Goal: Information Seeking & Learning: Learn about a topic

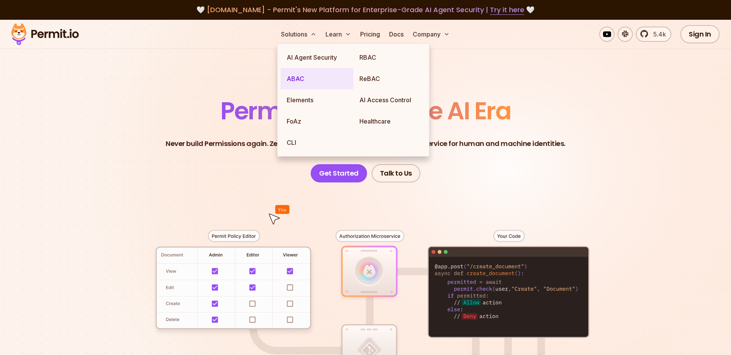
click at [295, 82] on link "ABAC" at bounding box center [316, 78] width 73 height 21
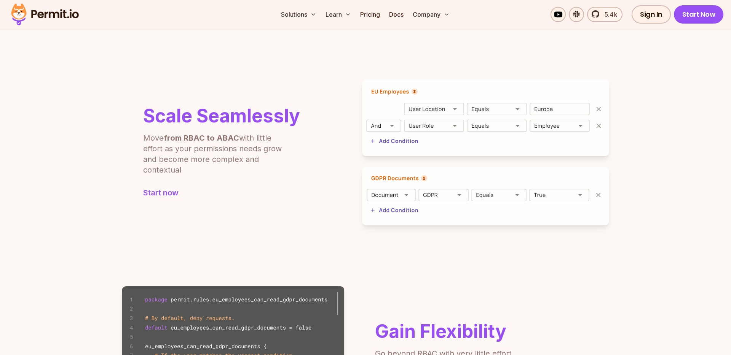
scroll to position [257, 0]
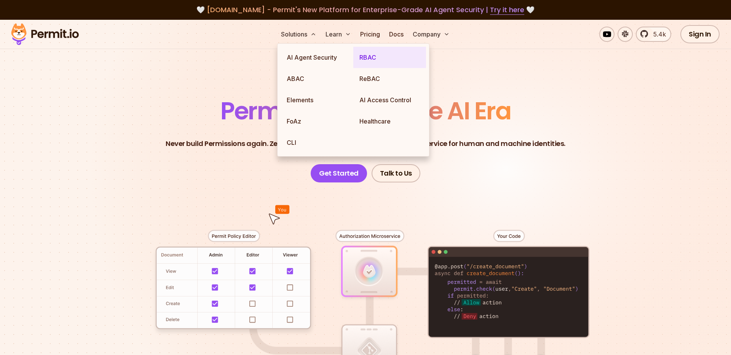
click at [374, 60] on link "RBAC" at bounding box center [389, 57] width 73 height 21
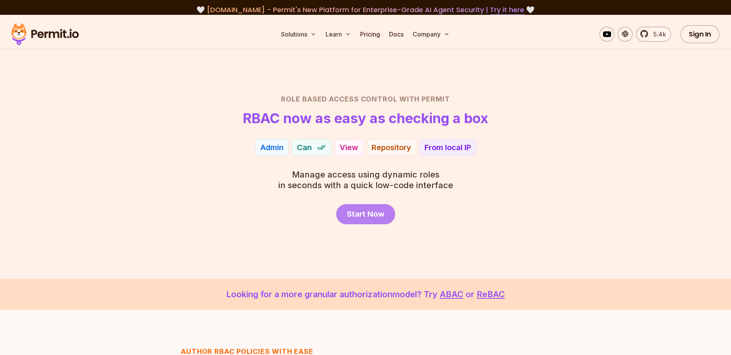
click at [365, 218] on span "Start Now" at bounding box center [366, 214] width 38 height 11
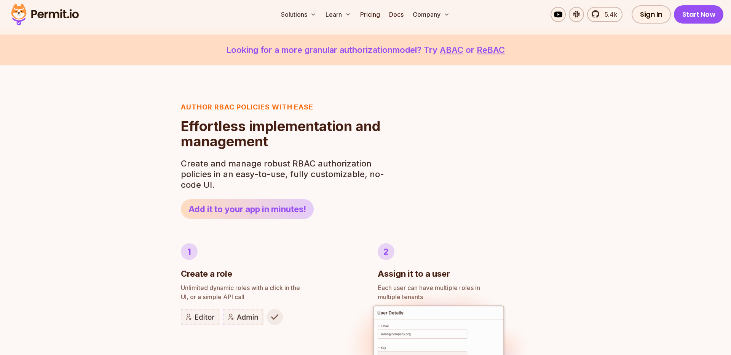
scroll to position [248, 0]
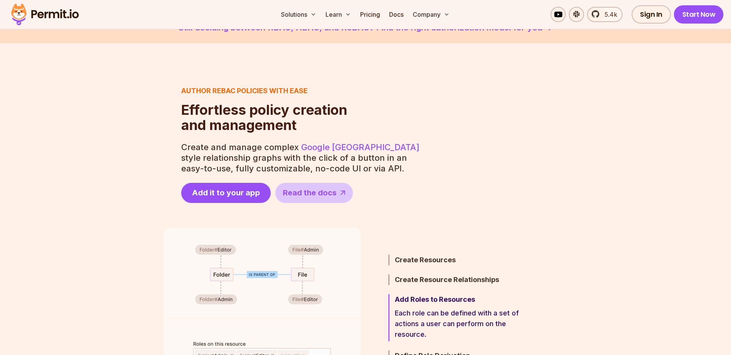
scroll to position [272, 0]
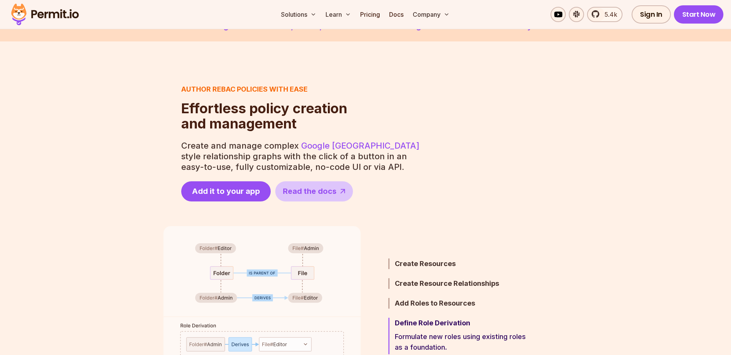
click at [373, 156] on p "Create and manage complex Google Zanzibar style relationship graphs with the cl…" at bounding box center [301, 156] width 240 height 32
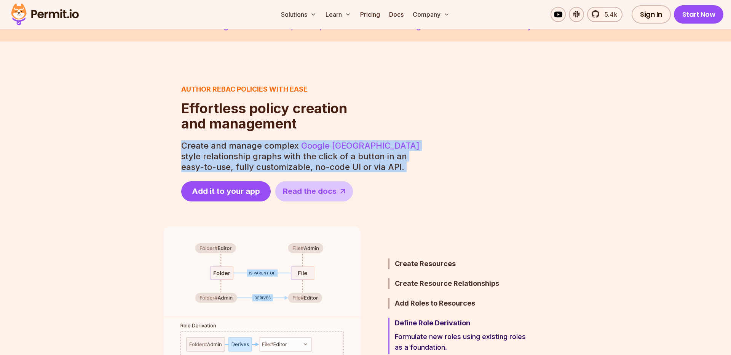
click at [373, 156] on p "Create and manage complex Google Zanzibar style relationship graphs with the cl…" at bounding box center [301, 156] width 240 height 32
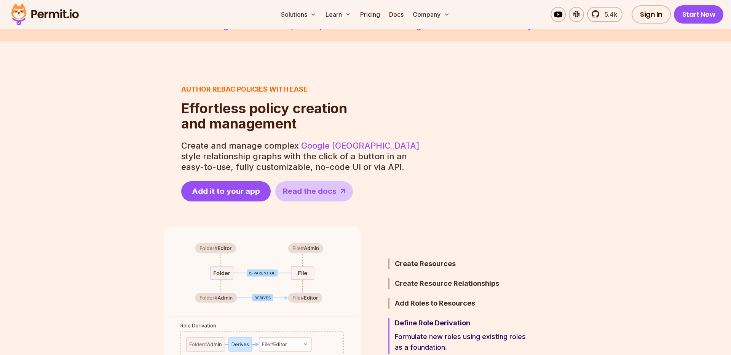
click at [380, 208] on div "Author ReBAC policies with ease Effortless policy creation and management Effor…" at bounding box center [365, 341] width 731 height 600
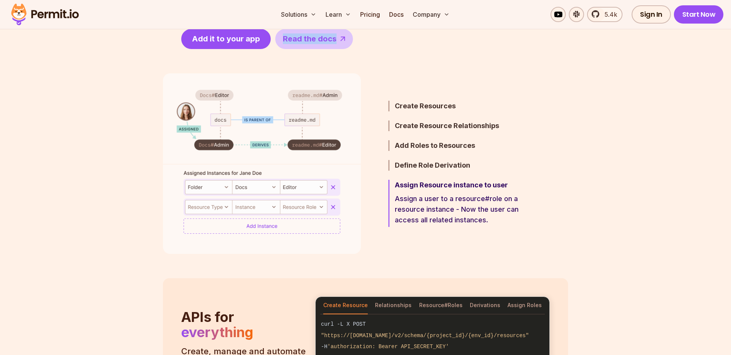
scroll to position [414, 0]
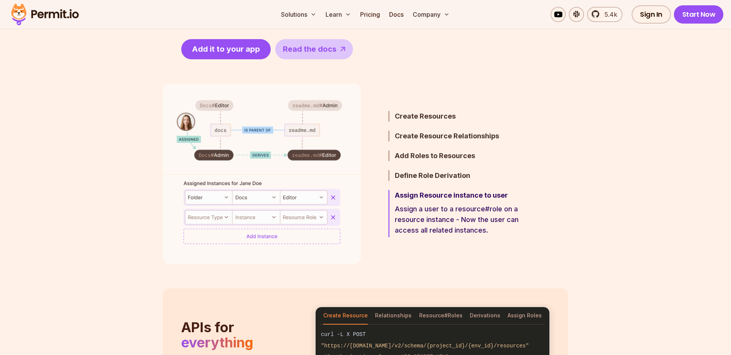
click at [435, 110] on ul "Create Resources Define the resources you want to manage permissions for. Creat…" at bounding box center [449, 174] width 158 height 181
click at [398, 111] on h3 "Create Resources" at bounding box center [461, 116] width 133 height 11
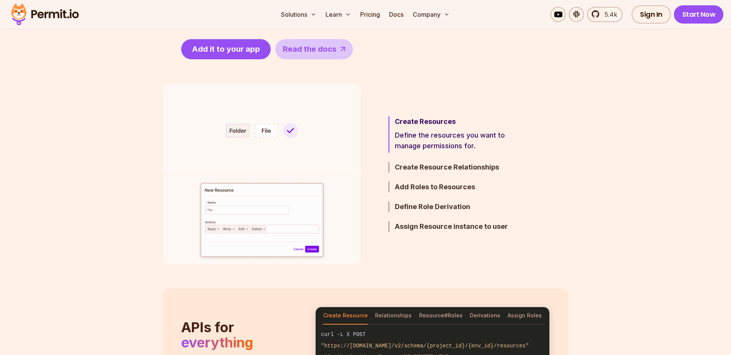
click at [436, 123] on h3 "Create Resources" at bounding box center [461, 121] width 133 height 11
click at [426, 168] on h3 "Create Resource Relationships" at bounding box center [461, 167] width 133 height 11
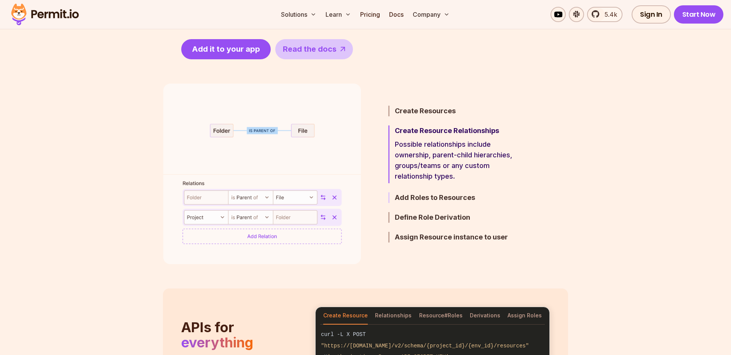
click at [416, 196] on h3 "Add Roles to Resources" at bounding box center [461, 198] width 133 height 11
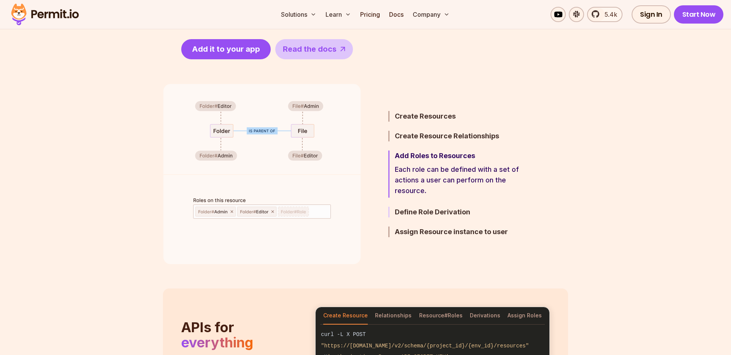
click at [416, 214] on h3 "Define Role Derivation" at bounding box center [461, 212] width 133 height 11
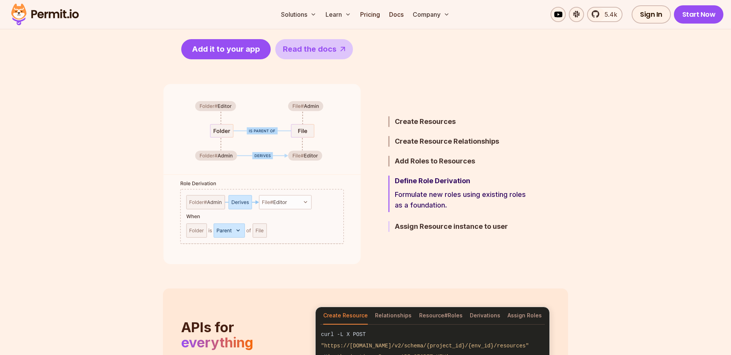
click at [421, 228] on h3 "Assign Resource instance to user" at bounding box center [461, 226] width 133 height 11
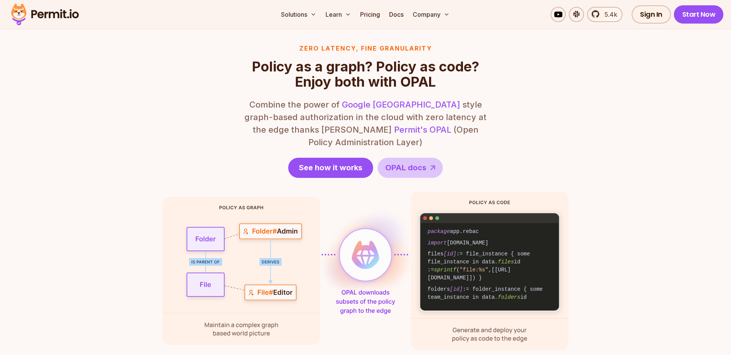
scroll to position [917, 0]
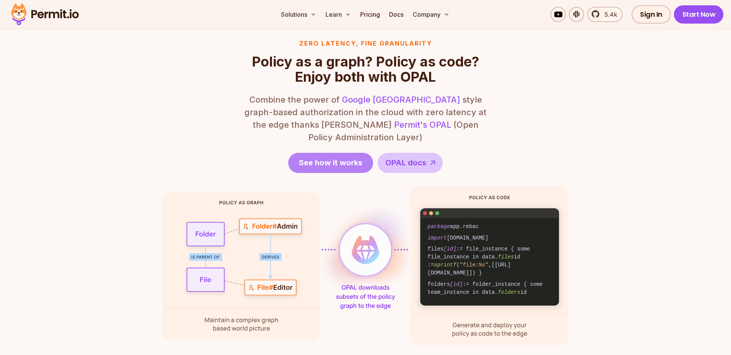
click at [339, 158] on span "See how it works" at bounding box center [331, 163] width 64 height 11
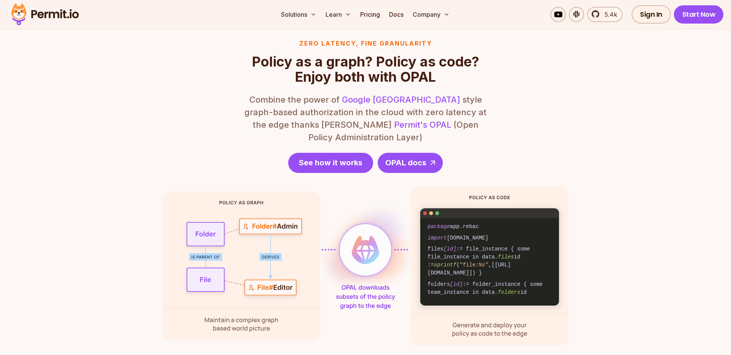
click at [409, 158] on span "OPAL docs" at bounding box center [405, 163] width 41 height 11
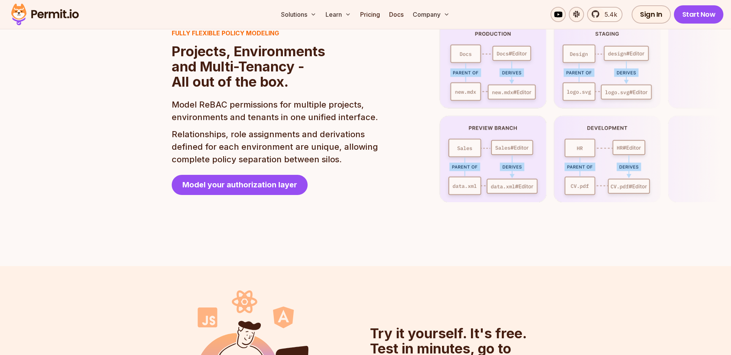
scroll to position [1753, 0]
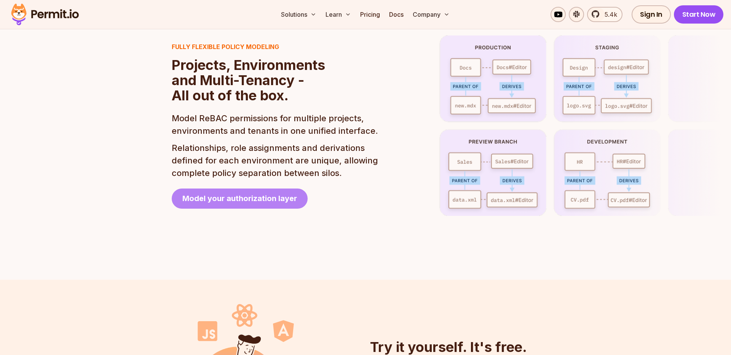
click at [292, 193] on span "Model your authorization layer" at bounding box center [239, 198] width 115 height 11
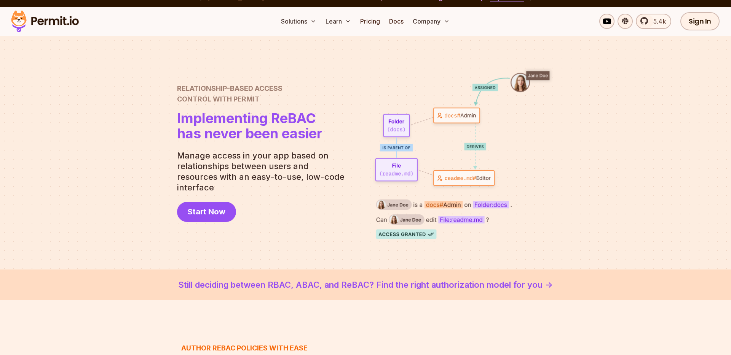
scroll to position [0, 0]
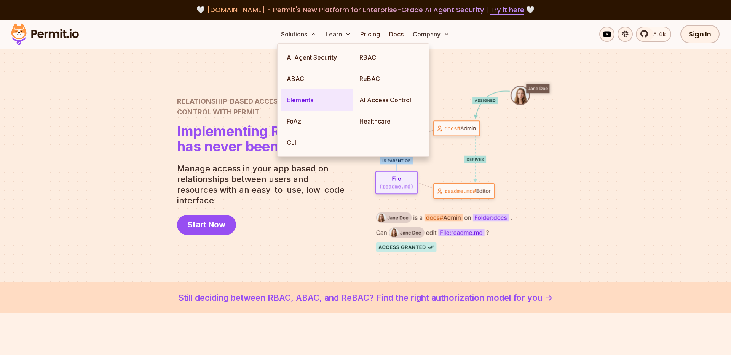
click at [294, 97] on link "Elements" at bounding box center [316, 99] width 73 height 21
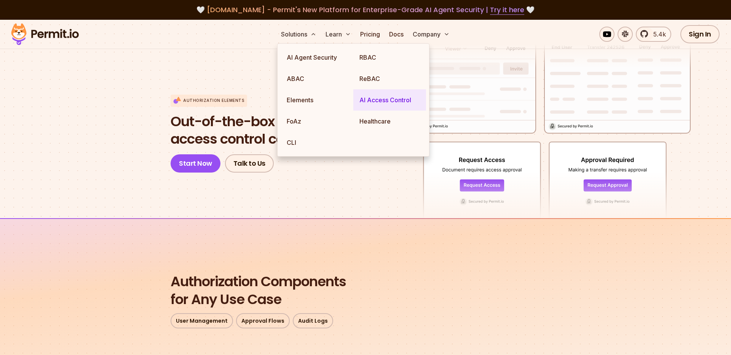
click at [391, 104] on link "AI Access Control" at bounding box center [389, 99] width 73 height 21
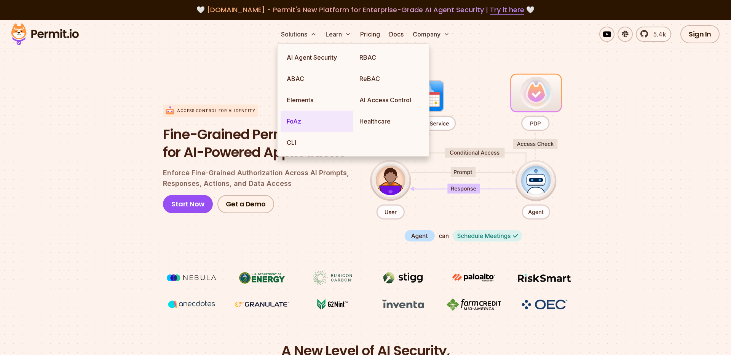
click at [293, 121] on link "FoAz" at bounding box center [316, 121] width 73 height 21
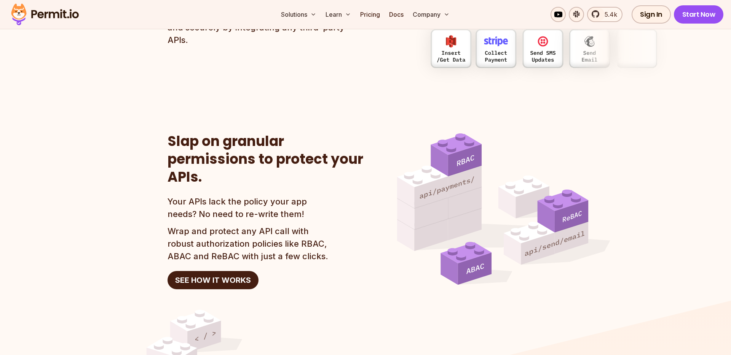
scroll to position [641, 0]
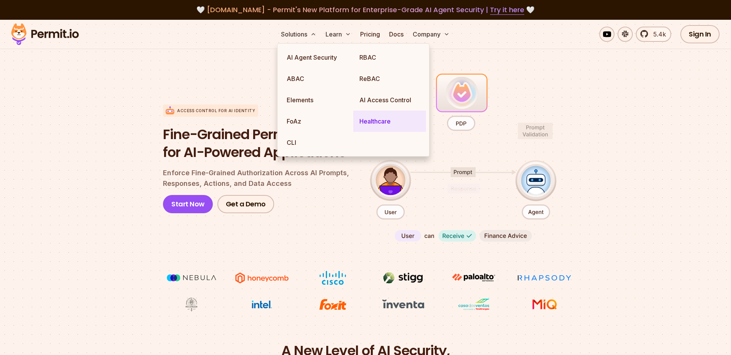
click at [379, 119] on link "Healthcare" at bounding box center [389, 121] width 73 height 21
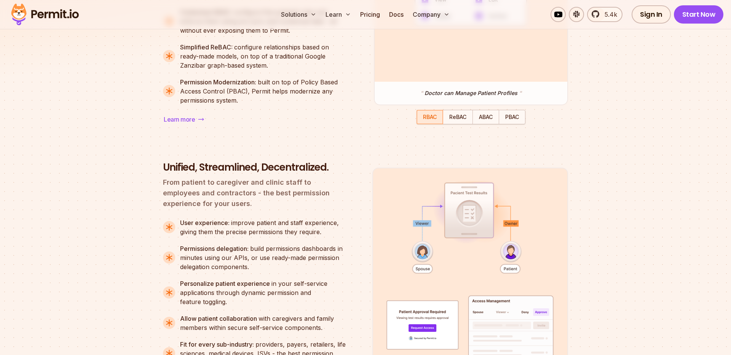
scroll to position [775, 0]
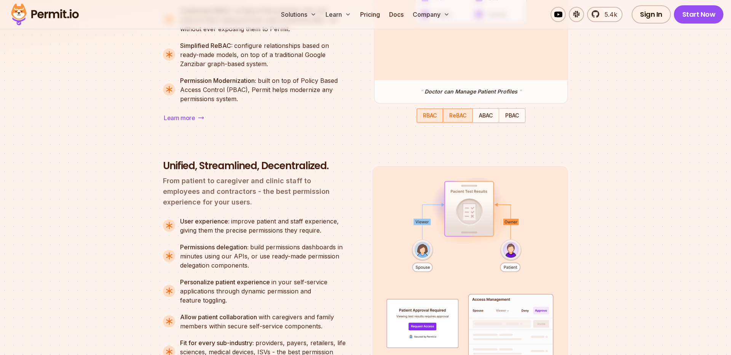
click at [459, 118] on span "ReBAC" at bounding box center [457, 115] width 17 height 6
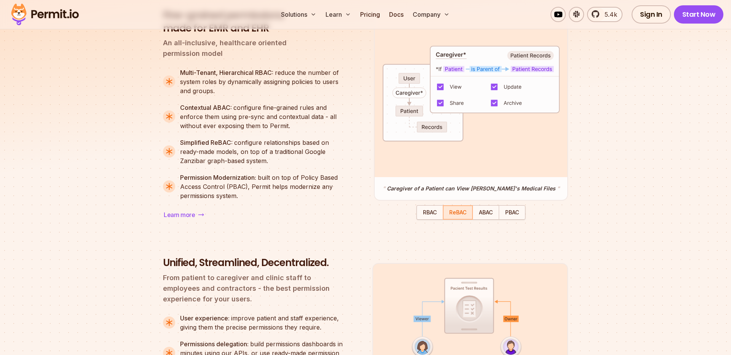
scroll to position [677, 0]
click at [488, 216] on span "ABAC" at bounding box center [486, 213] width 14 height 6
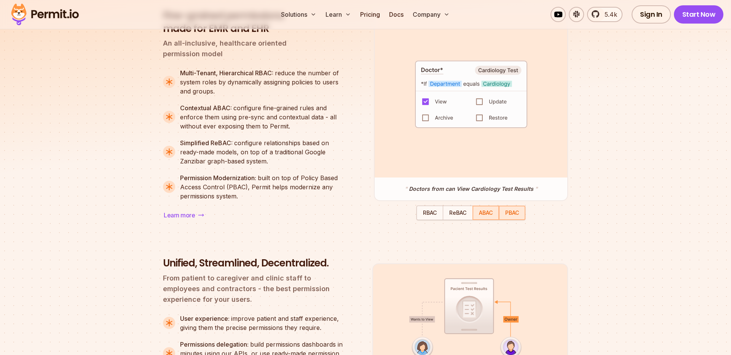
click at [514, 216] on span "PBAC" at bounding box center [512, 213] width 14 height 6
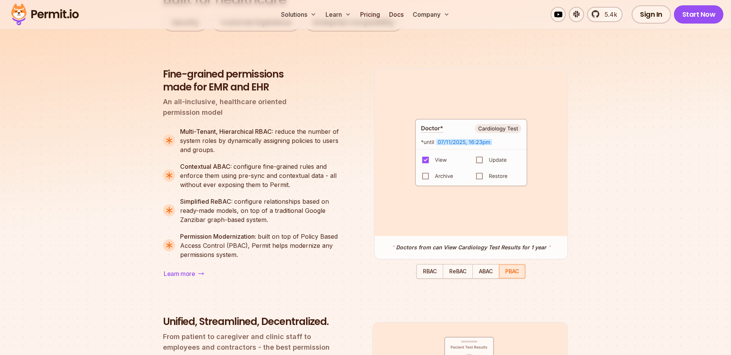
scroll to position [626, 0]
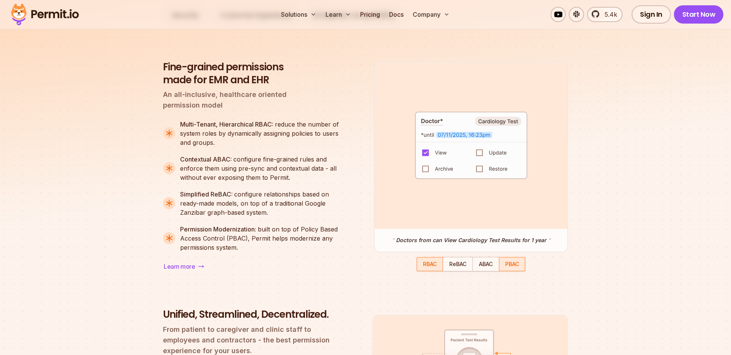
click at [434, 270] on div "button" at bounding box center [429, 264] width 25 height 13
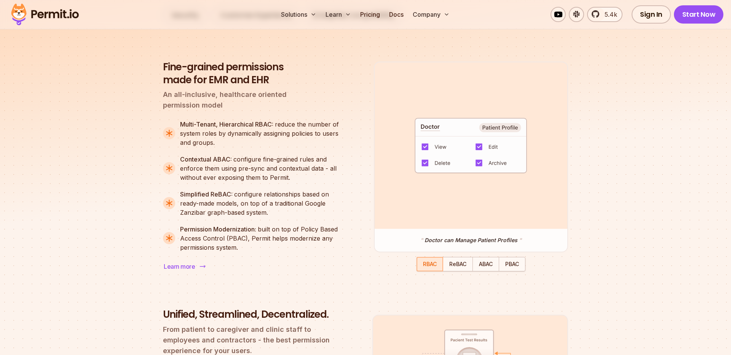
click at [187, 265] on span "Learn more" at bounding box center [179, 266] width 31 height 9
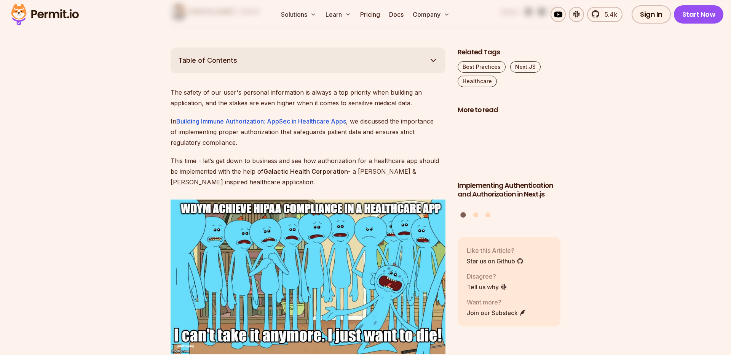
scroll to position [410, 0]
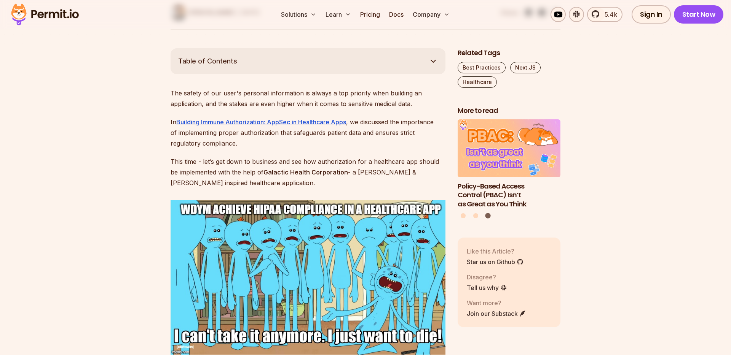
click at [303, 169] on strong "Galactic Health Corporation" at bounding box center [305, 173] width 84 height 8
click at [403, 170] on p "This time - let’s get down to business and see how authorization for a healthca…" at bounding box center [308, 172] width 275 height 32
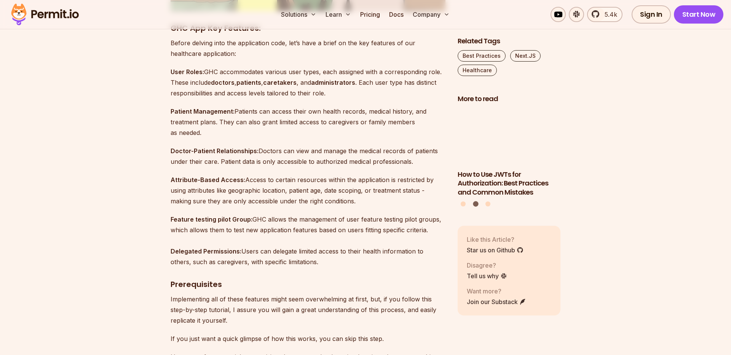
scroll to position [1097, 0]
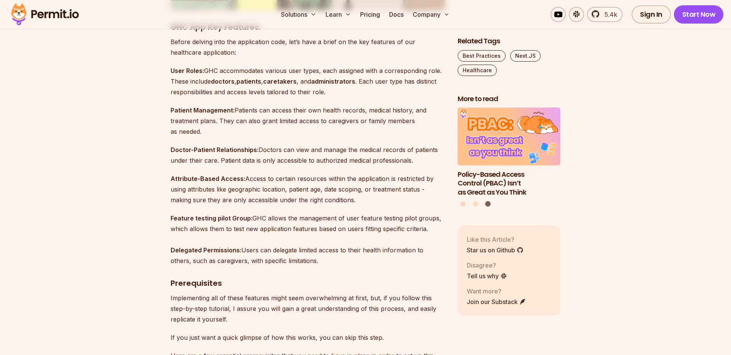
click at [322, 213] on p "Feature testing pilot Group: GHC allows the management of user feature testing …" at bounding box center [308, 239] width 275 height 53
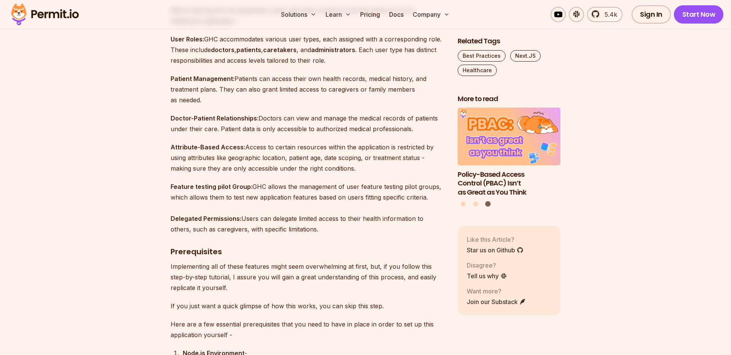
scroll to position [1130, 0]
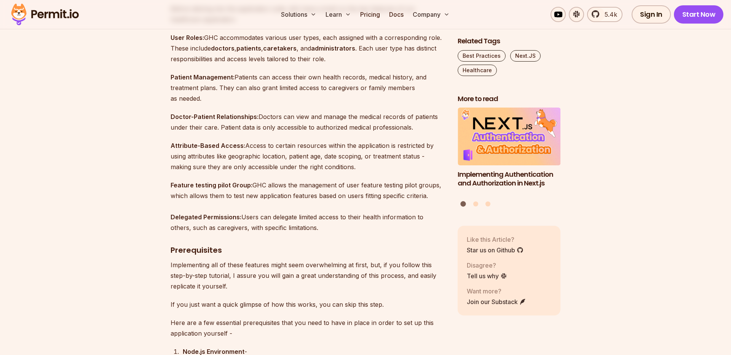
click at [265, 140] on p "Attribute-Based Access: Access to certain resources within the application is r…" at bounding box center [308, 156] width 275 height 32
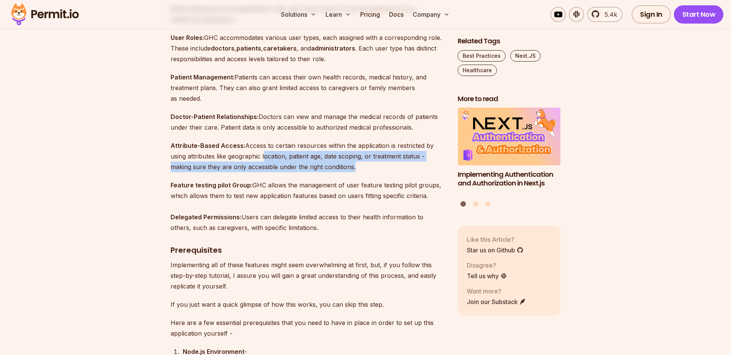
drag, startPoint x: 265, startPoint y: 125, endPoint x: 343, endPoint y: 137, distance: 78.8
click at [343, 140] on p "Attribute-Based Access: Access to certain resources within the application is r…" at bounding box center [308, 156] width 275 height 32
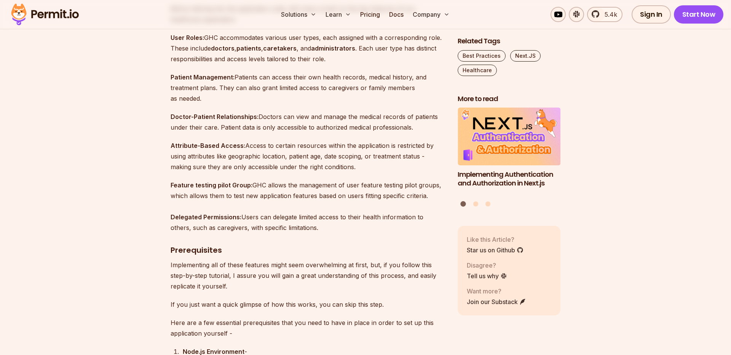
click at [345, 180] on p "Feature testing pilot Group: GHC allows the management of user feature testing …" at bounding box center [308, 206] width 275 height 53
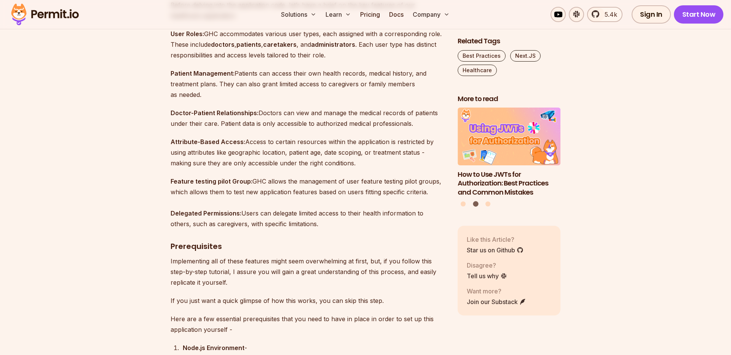
scroll to position [1136, 0]
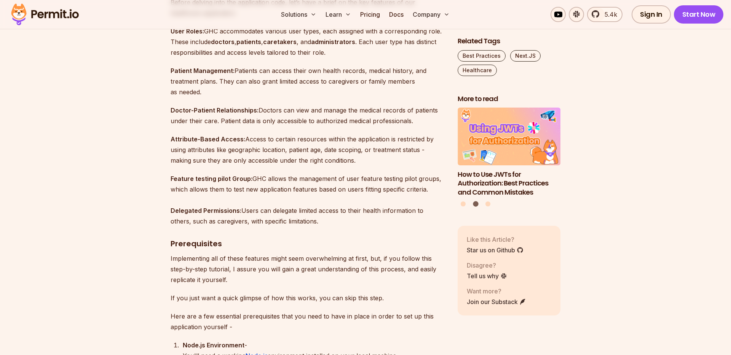
click at [321, 134] on p "Attribute-Based Access: Access to certain resources within the application is r…" at bounding box center [308, 150] width 275 height 32
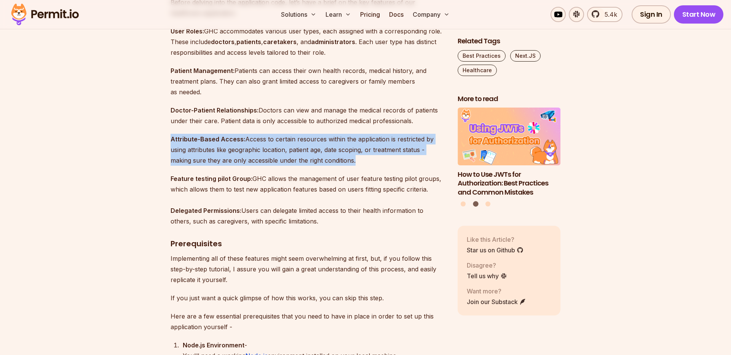
click at [321, 134] on p "Attribute-Based Access: Access to certain resources within the application is r…" at bounding box center [308, 150] width 275 height 32
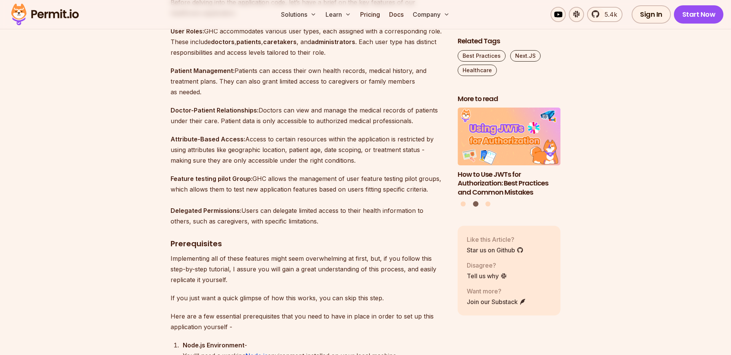
click at [360, 174] on p "Feature testing pilot Group: GHC allows the management of user feature testing …" at bounding box center [308, 200] width 275 height 53
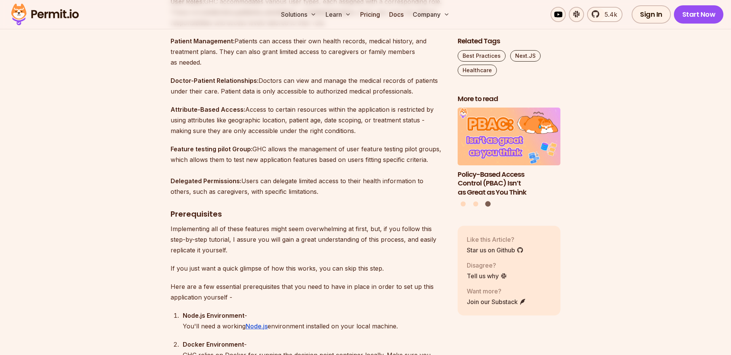
scroll to position [1168, 0]
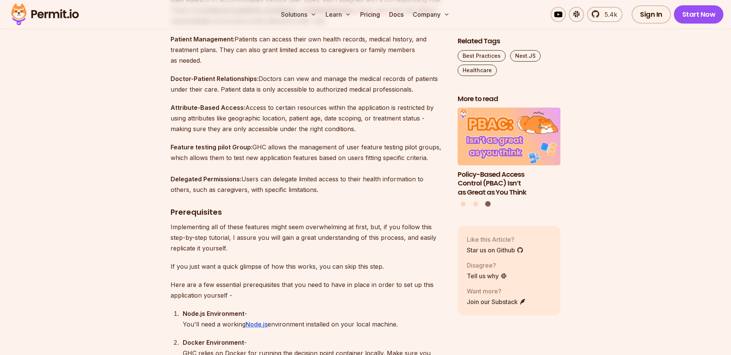
click at [297, 142] on p "Feature testing pilot Group: GHC allows the management of user feature testing …" at bounding box center [308, 168] width 275 height 53
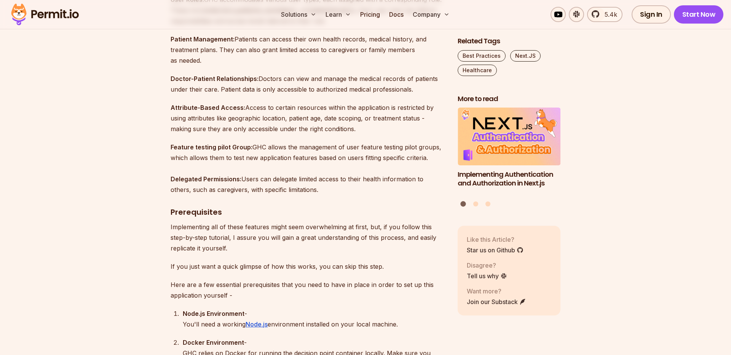
click at [369, 142] on p "Feature testing pilot Group: GHC allows the management of user feature testing …" at bounding box center [308, 168] width 275 height 53
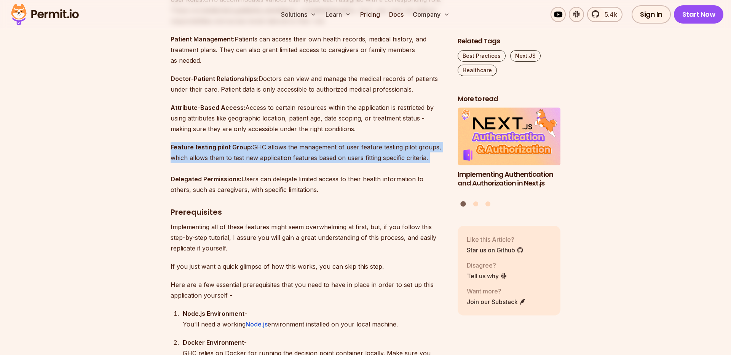
click at [369, 142] on p "Feature testing pilot Group: GHC allows the management of user feature testing …" at bounding box center [308, 168] width 275 height 53
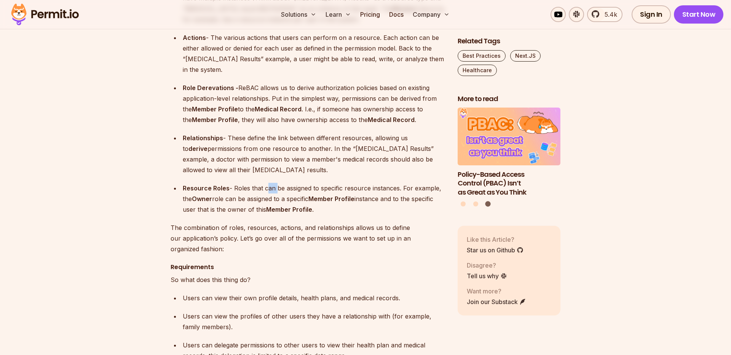
scroll to position [2143, 0]
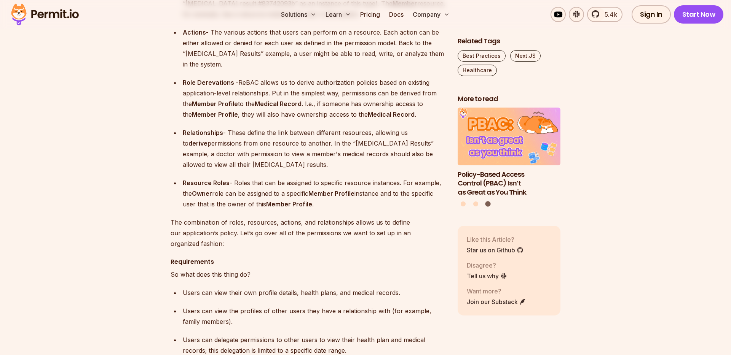
click at [300, 178] on p "Resource Roles - Roles that can be assigned to specific resource instances. For…" at bounding box center [314, 194] width 263 height 32
click at [308, 217] on p "The combination of roles, resources, actions, and relationships allows us to de…" at bounding box center [308, 233] width 275 height 32
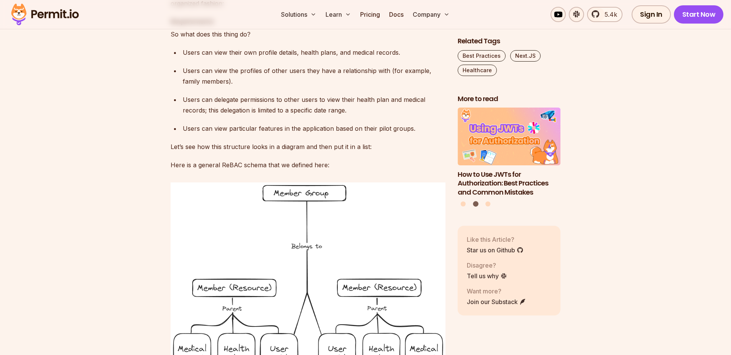
scroll to position [2383, 0]
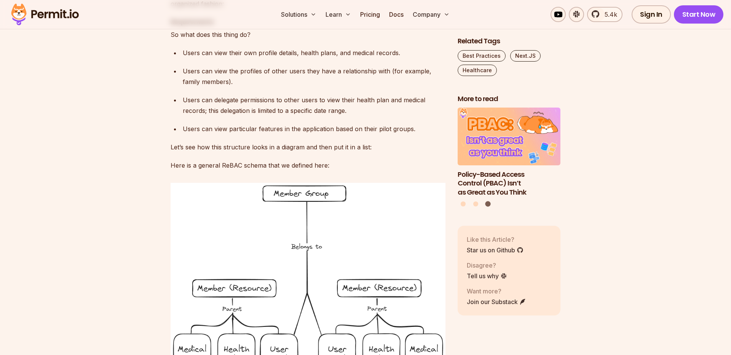
click at [339, 124] on p "Users can view particular features in the application based on their pilot grou…" at bounding box center [314, 129] width 263 height 11
click at [352, 160] on p "Here is a general ReBAC schema that we defined here:" at bounding box center [308, 165] width 275 height 11
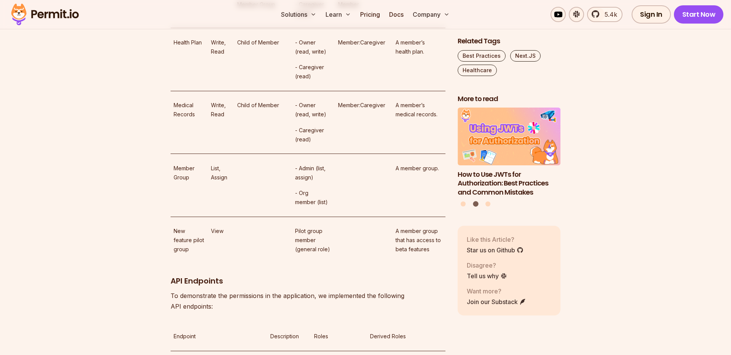
scroll to position [2933, 0]
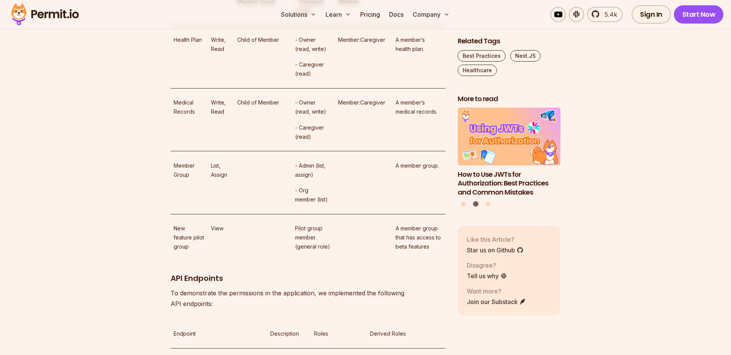
click at [301, 224] on p "Pilot group member (general role)" at bounding box center [313, 237] width 37 height 27
drag, startPoint x: 293, startPoint y: 182, endPoint x: 314, endPoint y: 196, distance: 25.8
click at [314, 214] on td "Pilot group member (general role)" at bounding box center [313, 237] width 43 height 47
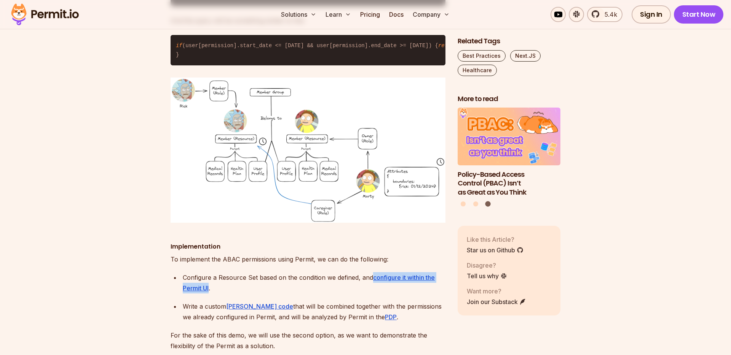
scroll to position [5375, 0]
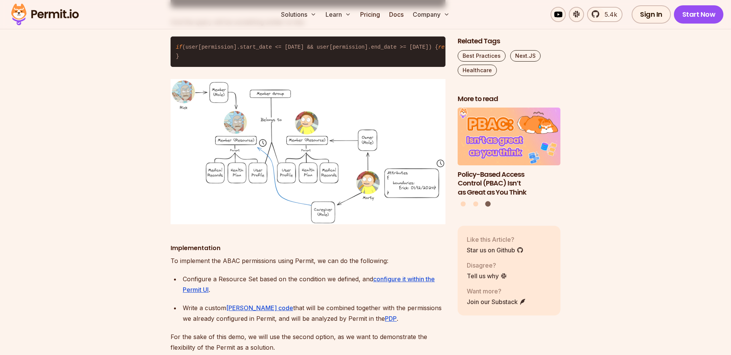
click at [268, 303] on p "Write a custom Rego code that will be combined together with the permissions we…" at bounding box center [314, 313] width 263 height 21
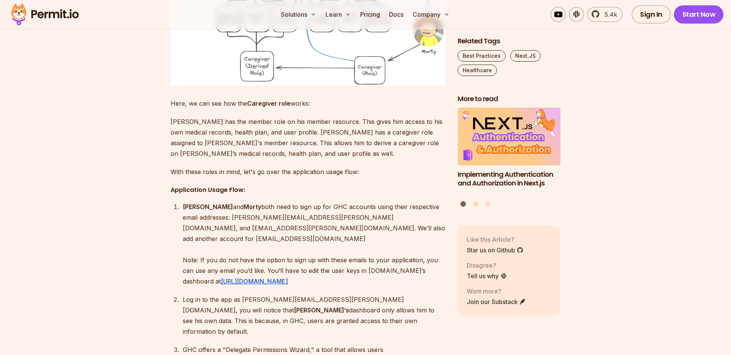
scroll to position [4350, 0]
click at [362, 201] on p "Rick and Morty both need to sign up for GHC accounts using their respective ema…" at bounding box center [314, 243] width 263 height 85
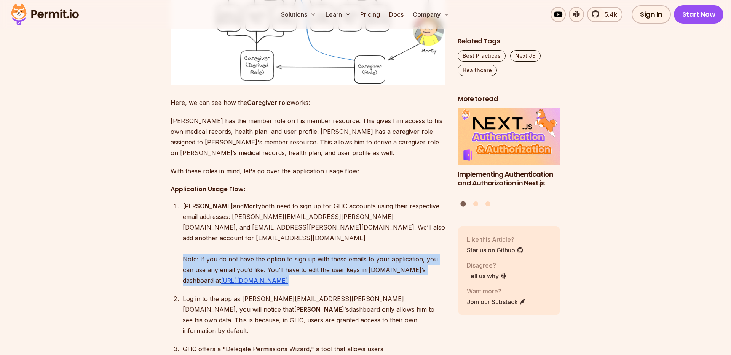
click at [362, 201] on p "Rick and Morty both need to sign up for GHC accounts using their respective ema…" at bounding box center [314, 243] width 263 height 85
click at [361, 203] on p "Rick and Morty both need to sign up for GHC accounts using their respective ema…" at bounding box center [314, 243] width 263 height 85
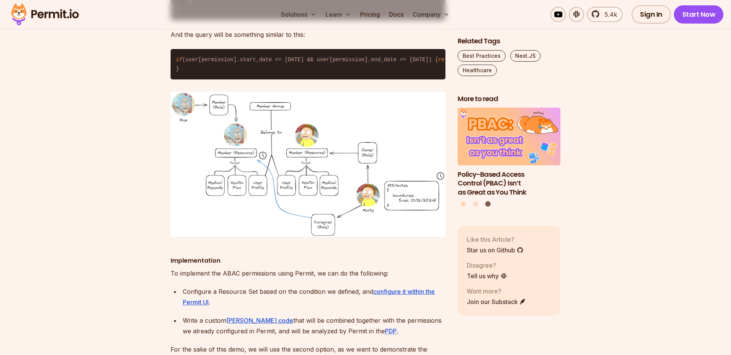
scroll to position [5366, 0]
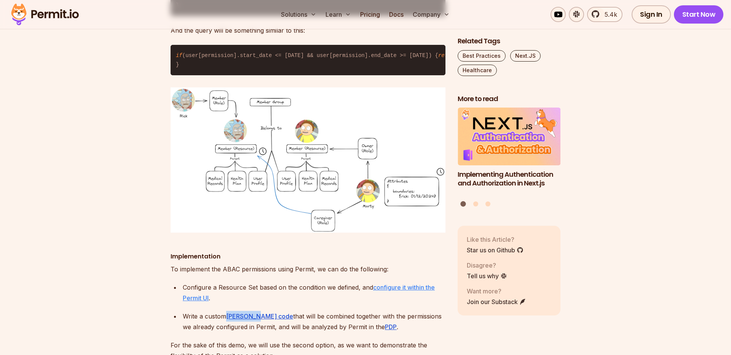
click at [406, 284] on u "configure it within the Permit UI" at bounding box center [309, 293] width 252 height 18
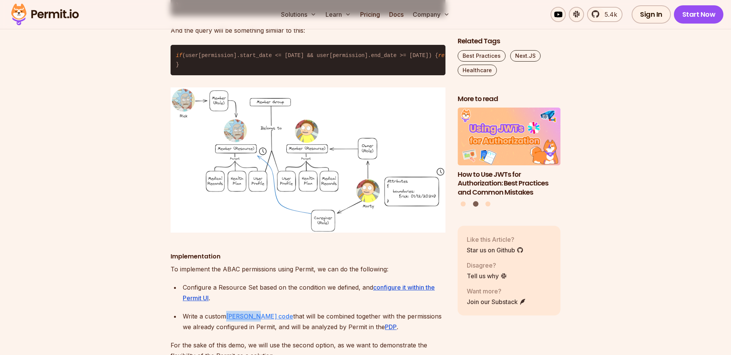
click at [236, 313] on u "Rego code" at bounding box center [259, 317] width 67 height 8
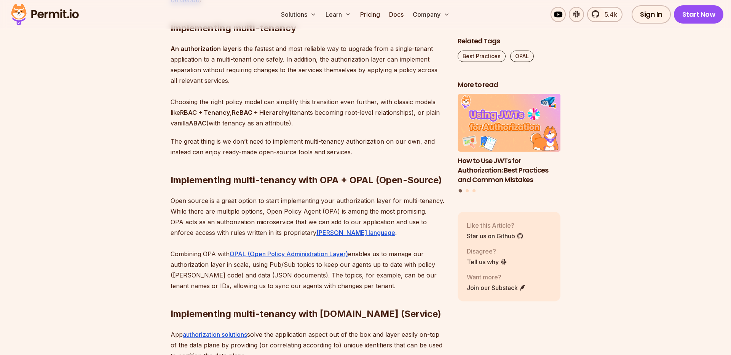
scroll to position [1153, 0]
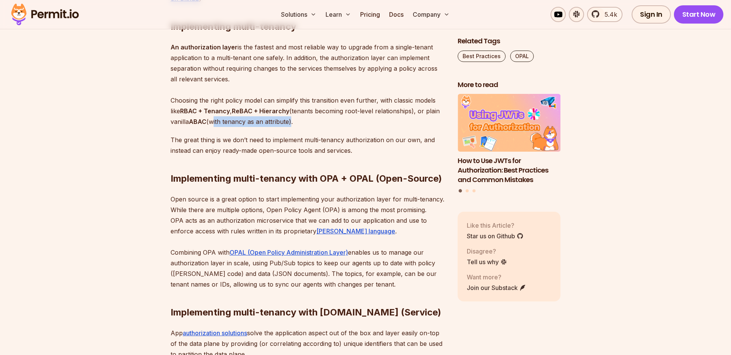
drag, startPoint x: 290, startPoint y: 112, endPoint x: 214, endPoint y: 110, distance: 75.8
click at [214, 110] on p "An authorization layer is the fastest and most reliable way to upgrade from a s…" at bounding box center [308, 84] width 275 height 85
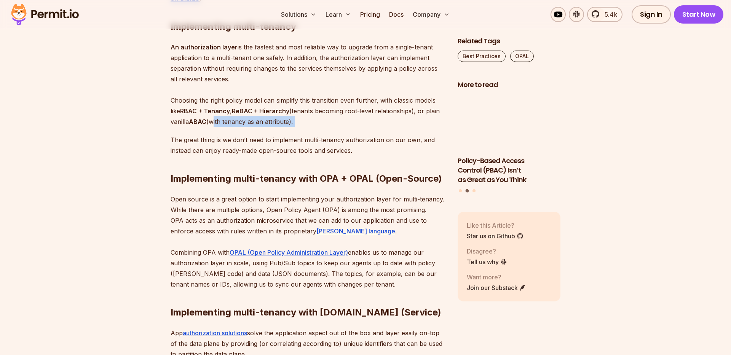
drag, startPoint x: 214, startPoint y: 110, endPoint x: 295, endPoint y: 110, distance: 81.4
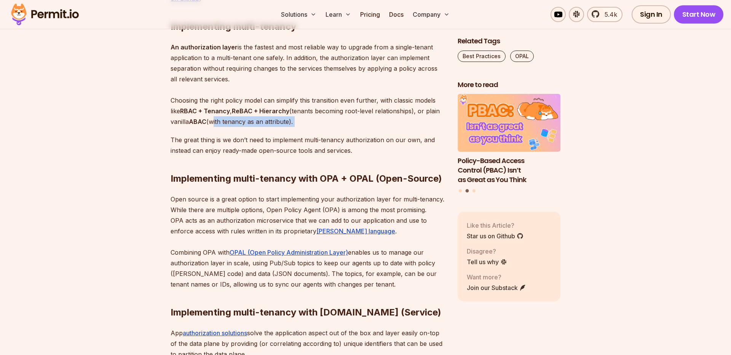
click at [295, 110] on p "An authorization layer is the fastest and most reliable way to upgrade from a s…" at bounding box center [308, 84] width 275 height 85
click at [298, 161] on h2 "Implementing multi-tenancy with OPA + OPAL (Open-Source)" at bounding box center [308, 163] width 275 height 43
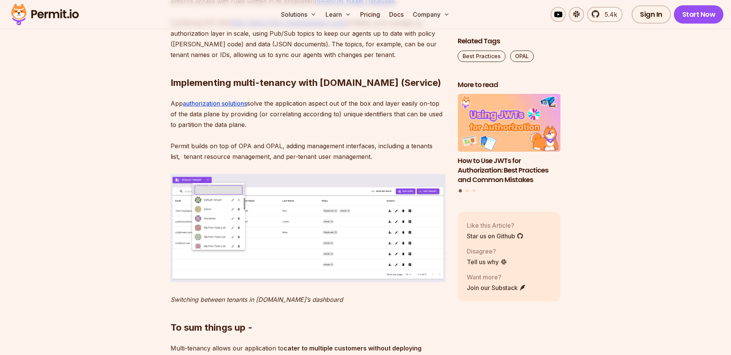
scroll to position [1384, 0]
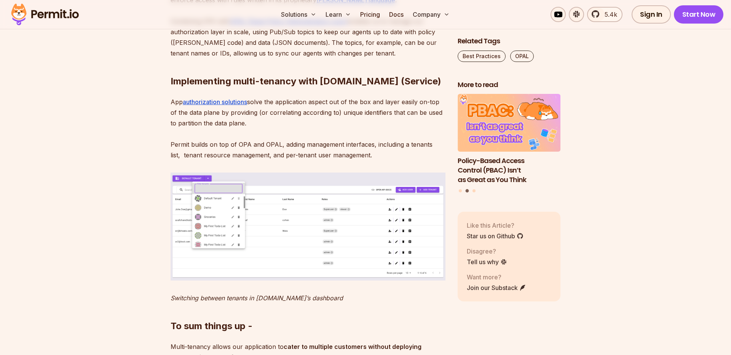
click at [297, 223] on img at bounding box center [308, 227] width 275 height 108
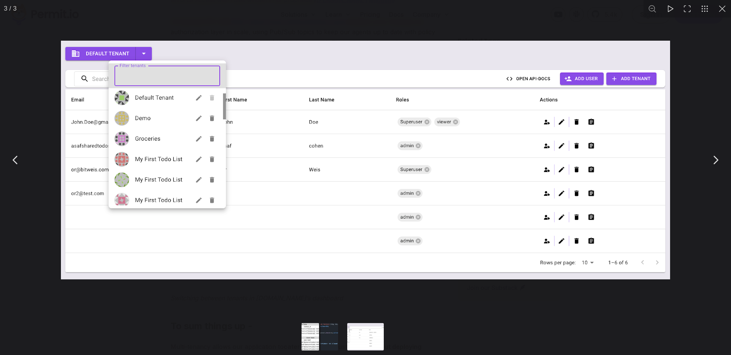
click at [229, 317] on div "You can close this modal content with the ESC key" at bounding box center [365, 160] width 731 height 320
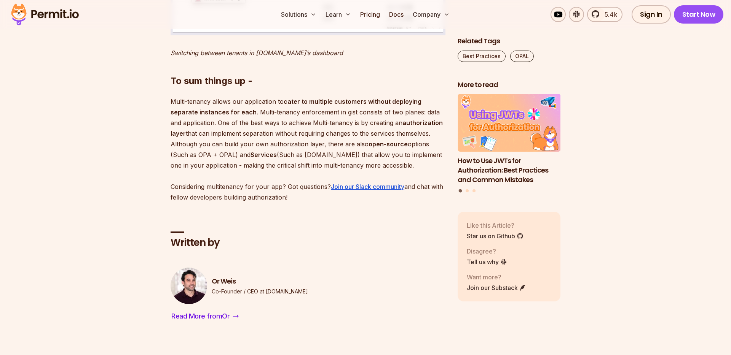
scroll to position [1450, 0]
